Goal: Transaction & Acquisition: Purchase product/service

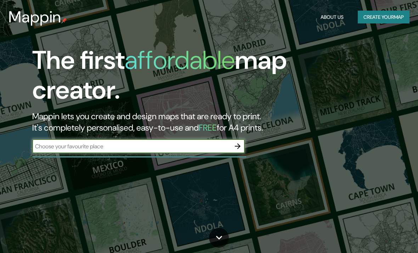
click at [179, 144] on input "text" at bounding box center [131, 146] width 199 height 8
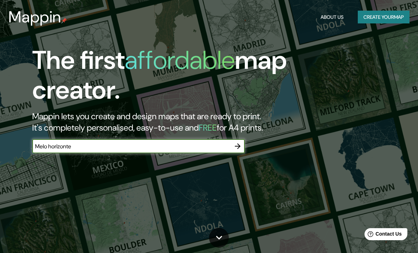
type input "Melo horizonte"
click at [154, 96] on h1 "The first affordable map creator." at bounding box center [199, 77] width 335 height 65
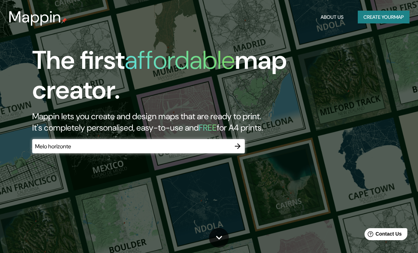
click at [237, 144] on icon "button" at bounding box center [238, 146] width 9 height 9
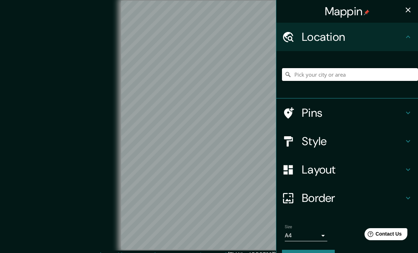
click at [334, 72] on input "Pick your city or area" at bounding box center [350, 74] width 136 height 13
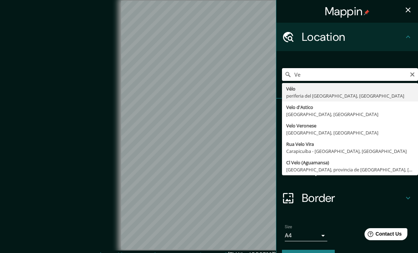
type input "V"
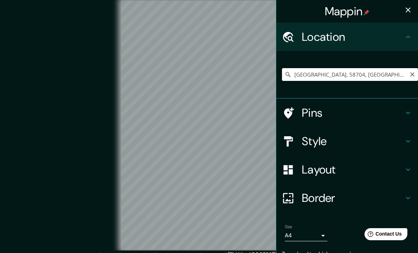
click at [389, 77] on input "[GEOGRAPHIC_DATA], 58704, [GEOGRAPHIC_DATA], [GEOGRAPHIC_DATA], [GEOGRAPHIC_DAT…" at bounding box center [350, 74] width 136 height 13
click at [332, 141] on h4 "Style" at bounding box center [353, 141] width 102 height 14
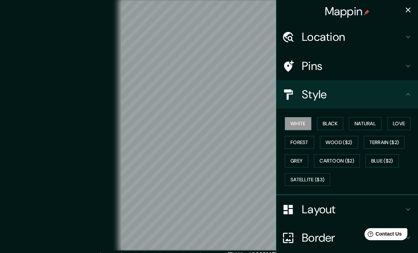
click at [378, 92] on h4 "Style" at bounding box center [353, 94] width 102 height 14
click at [407, 96] on icon at bounding box center [408, 94] width 9 height 9
click at [407, 93] on icon at bounding box center [408, 94] width 9 height 9
click at [412, 90] on icon at bounding box center [408, 94] width 9 height 9
click at [346, 206] on h4 "Layout" at bounding box center [353, 209] width 102 height 14
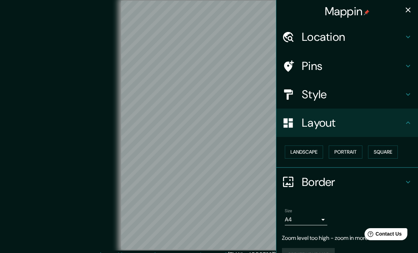
click at [360, 40] on h4 "Location" at bounding box center [353, 37] width 102 height 14
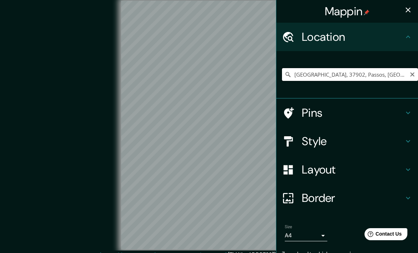
click at [363, 76] on input "[GEOGRAPHIC_DATA], 37902, Passos, [GEOGRAPHIC_DATA], [GEOGRAPHIC_DATA]" at bounding box center [350, 74] width 136 height 13
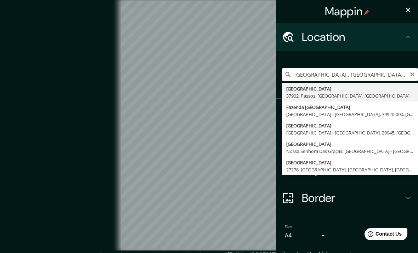
click at [368, 70] on input "[GEOGRAPHIC_DATA],, [GEOGRAPHIC_DATA], [GEOGRAPHIC_DATA]" at bounding box center [350, 74] width 136 height 13
click at [372, 73] on input "[GEOGRAPHIC_DATA],, [GEOGRAPHIC_DATA], [GEOGRAPHIC_DATA]" at bounding box center [350, 74] width 136 height 13
type input "[GEOGRAPHIC_DATA], 58704, [GEOGRAPHIC_DATA], [GEOGRAPHIC_DATA], [GEOGRAPHIC_DAT…"
click at [406, 73] on input "[GEOGRAPHIC_DATA], 58704, [GEOGRAPHIC_DATA], [GEOGRAPHIC_DATA], [GEOGRAPHIC_DAT…" at bounding box center [350, 74] width 136 height 13
click at [411, 71] on button "Clear" at bounding box center [413, 74] width 6 height 7
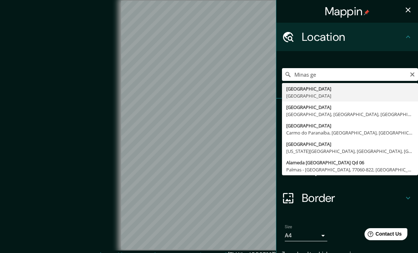
type input "[GEOGRAPHIC_DATA], [GEOGRAPHIC_DATA]"
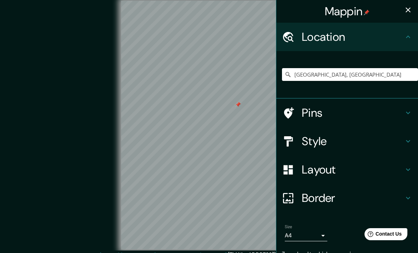
click at [409, 13] on icon "button" at bounding box center [408, 10] width 9 height 9
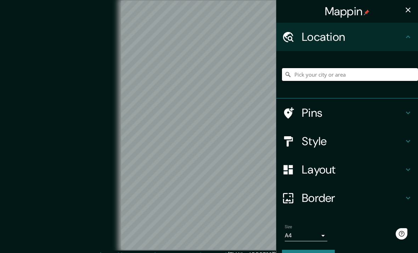
click at [344, 80] on input "Pick your city or area" at bounding box center [350, 74] width 136 height 13
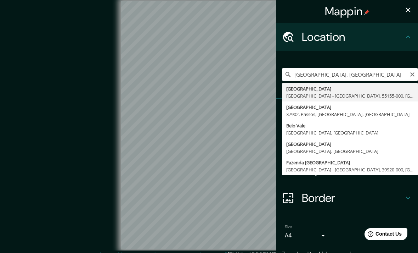
type input "[GEOGRAPHIC_DATA], 37902, Passos, [GEOGRAPHIC_DATA], [GEOGRAPHIC_DATA]"
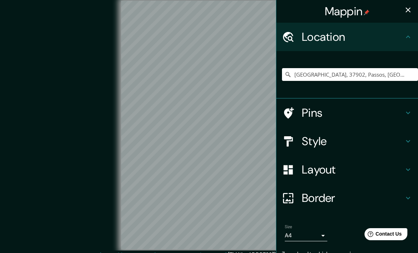
click at [326, 112] on h4 "Pins" at bounding box center [353, 113] width 102 height 14
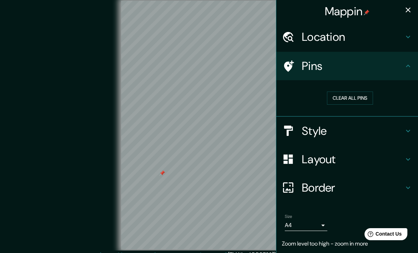
click at [349, 37] on h4 "Location" at bounding box center [353, 37] width 102 height 14
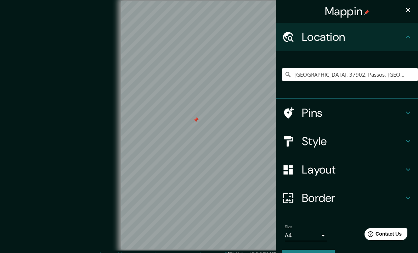
click at [330, 113] on h4 "Pins" at bounding box center [353, 113] width 102 height 14
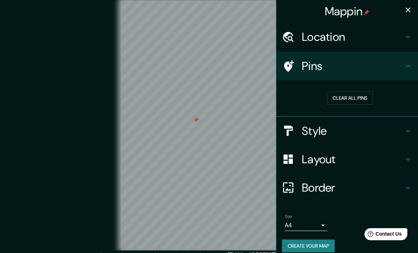
click at [359, 95] on button "Clear all pins" at bounding box center [350, 97] width 46 height 13
click at [357, 67] on h4 "Pins" at bounding box center [353, 66] width 102 height 14
click at [366, 36] on h4 "Location" at bounding box center [353, 37] width 102 height 14
